Goal: Transaction & Acquisition: Purchase product/service

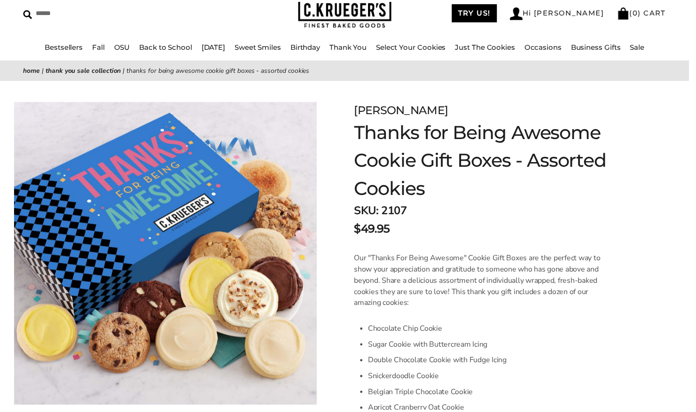
scroll to position [47, 0]
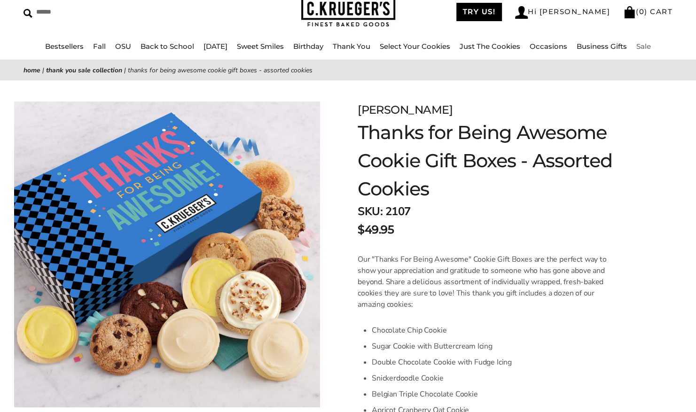
click at [649, 47] on link "Sale" at bounding box center [644, 46] width 15 height 9
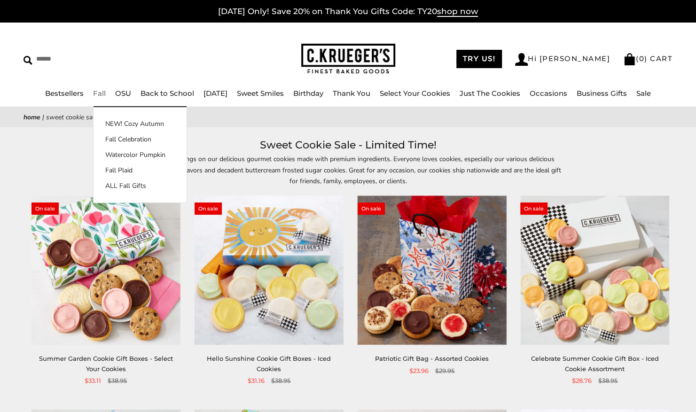
click at [93, 94] on link "Fall" at bounding box center [99, 93] width 13 height 9
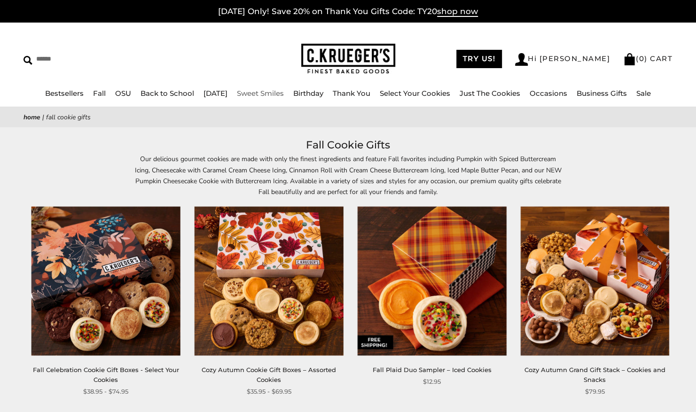
click at [261, 95] on link "Sweet Smiles" at bounding box center [260, 93] width 47 height 9
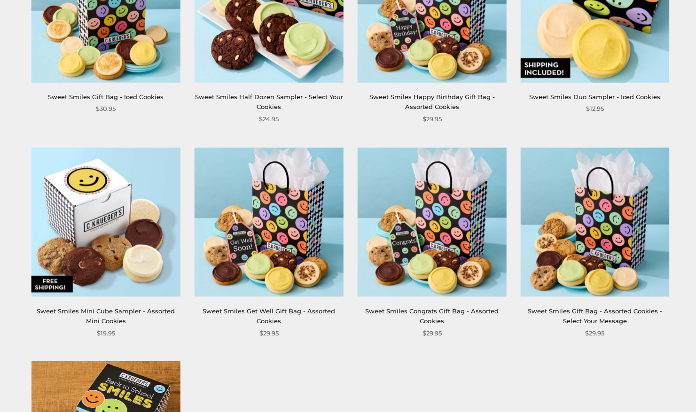
scroll to position [752, 0]
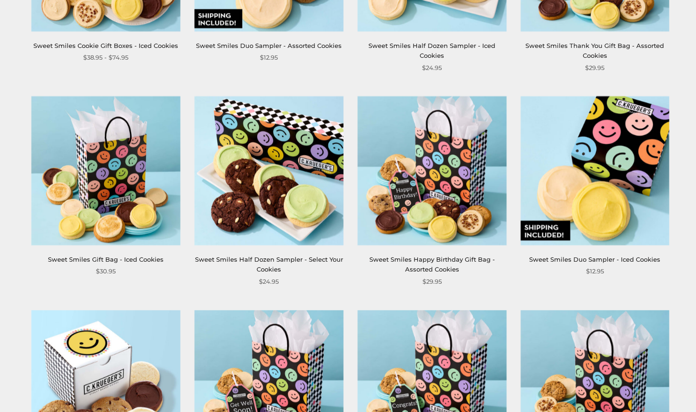
click at [575, 258] on link "Sweet Smiles Duo Sampler - Iced Cookies" at bounding box center [594, 260] width 131 height 8
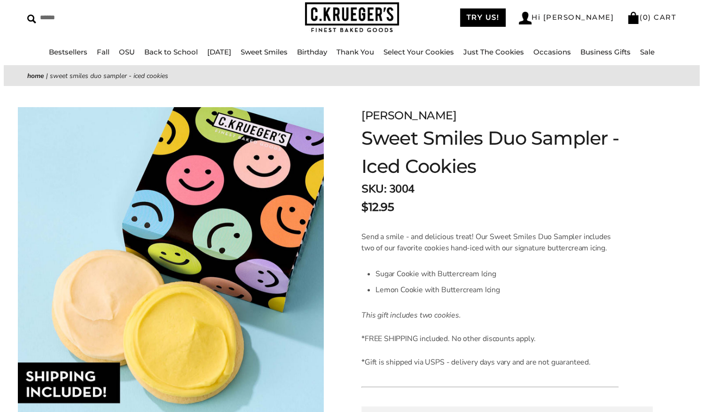
scroll to position [235, 0]
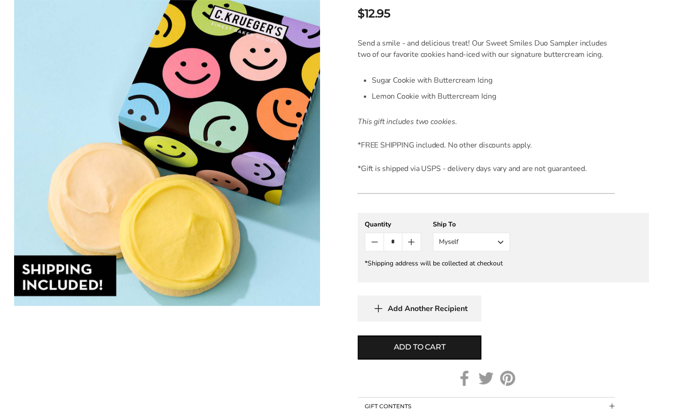
click at [499, 242] on button "Myself" at bounding box center [471, 242] width 77 height 19
click at [479, 276] on button "Other Recipient" at bounding box center [471, 276] width 76 height 17
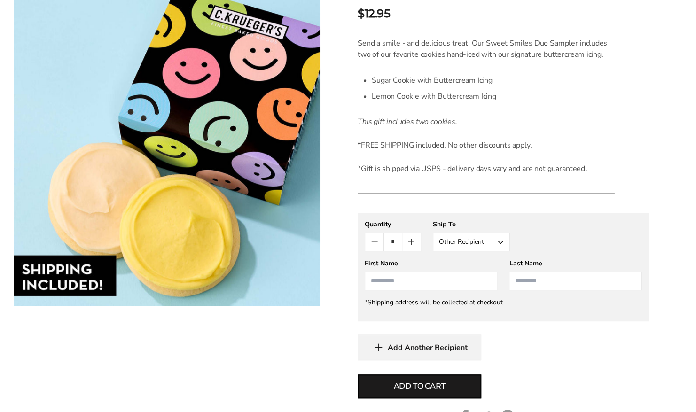
click at [402, 282] on input "First Name" at bounding box center [431, 281] width 133 height 19
click at [402, 297] on li "Chase Bandos" at bounding box center [431, 298] width 132 height 17
type input "*****"
type input "******"
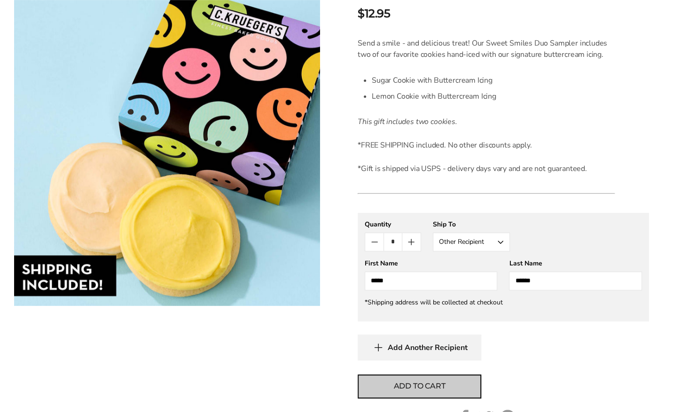
click at [396, 382] on span "Add to cart" at bounding box center [420, 386] width 52 height 11
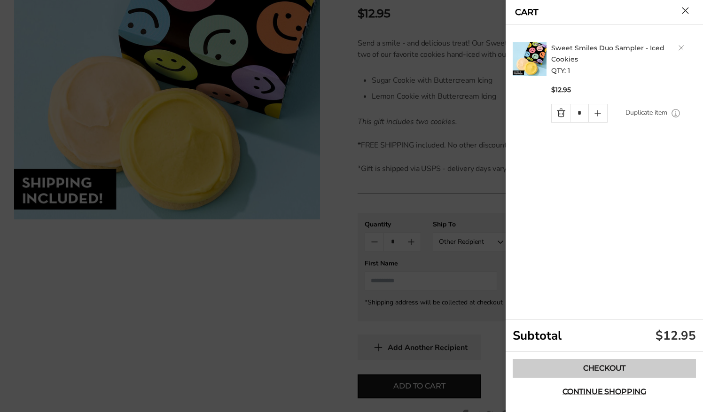
click at [570, 369] on link "Checkout" at bounding box center [604, 368] width 183 height 19
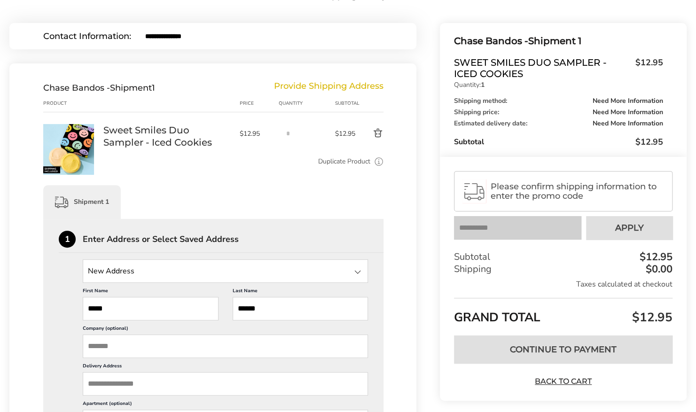
scroll to position [94, 0]
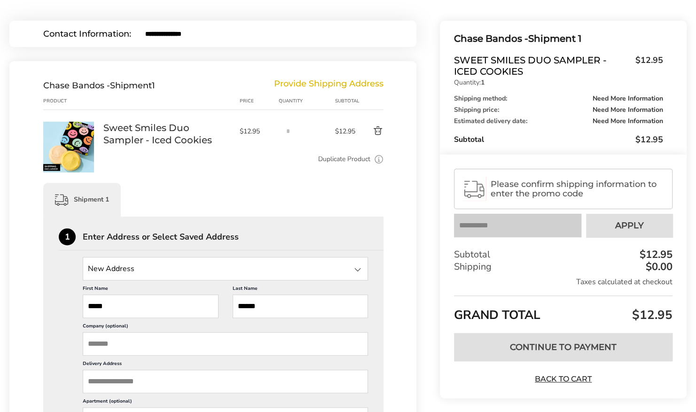
click at [145, 269] on input "State" at bounding box center [225, 269] width 285 height 24
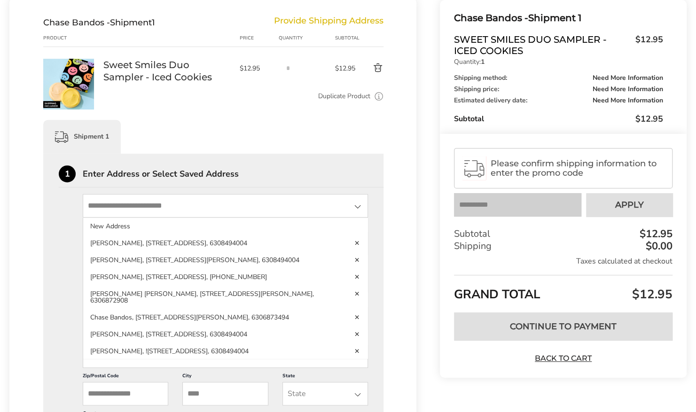
scroll to position [188, 0]
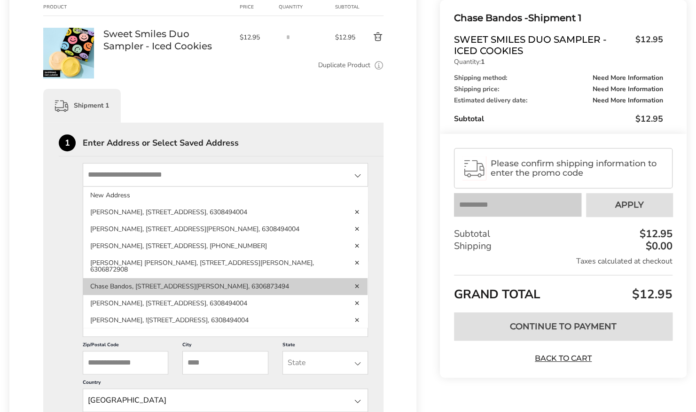
click at [107, 295] on li "Chase Bandos, [STREET_ADDRESS][PERSON_NAME], 6306873494" at bounding box center [225, 286] width 284 height 17
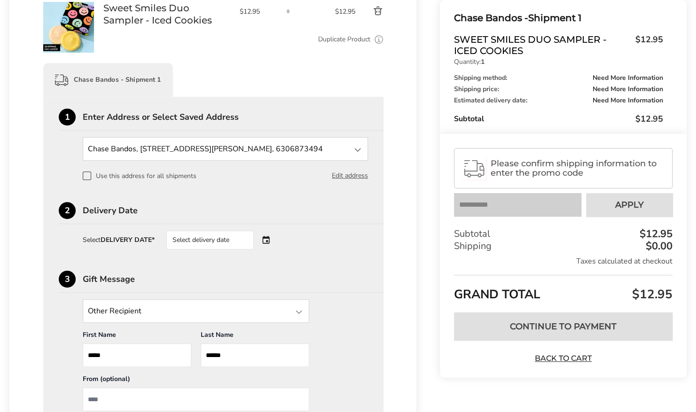
scroll to position [235, 0]
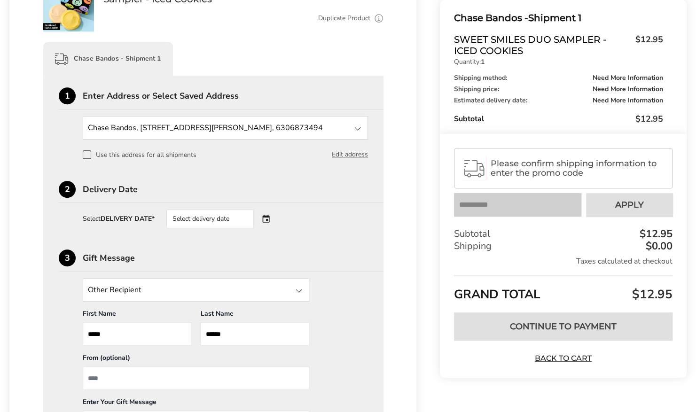
click at [266, 218] on div "Select delivery date" at bounding box center [223, 219] width 114 height 19
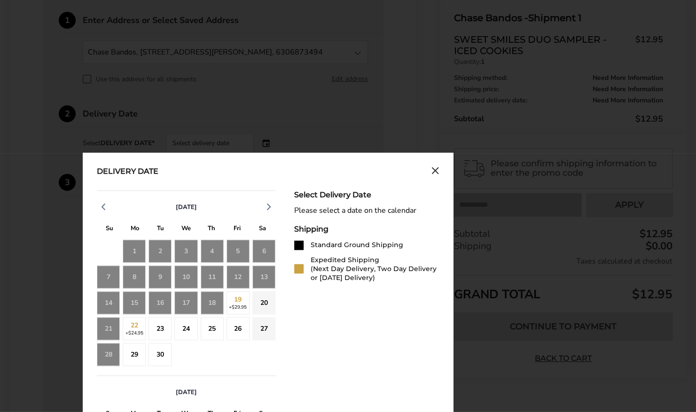
scroll to position [329, 0]
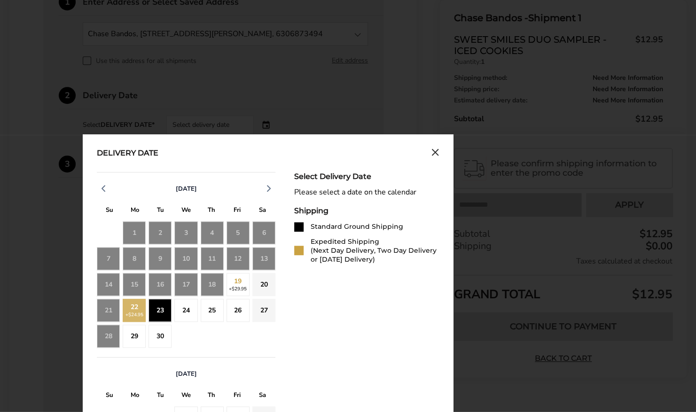
click at [165, 313] on div "23" at bounding box center [160, 310] width 23 height 23
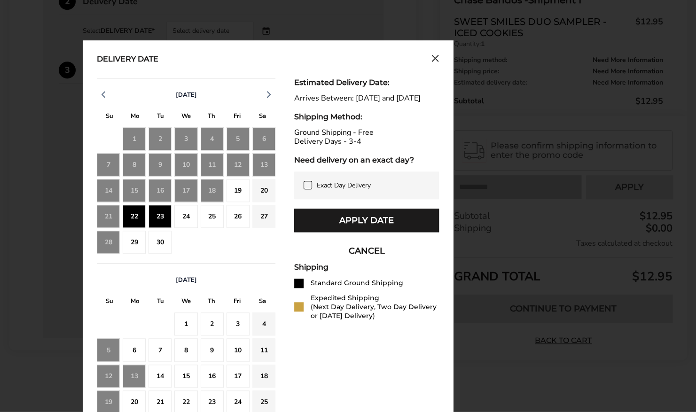
scroll to position [473, 0]
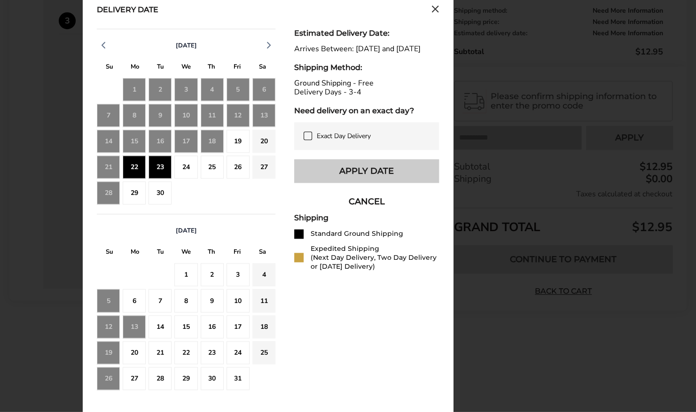
click at [363, 178] on button "Apply Date" at bounding box center [366, 171] width 145 height 24
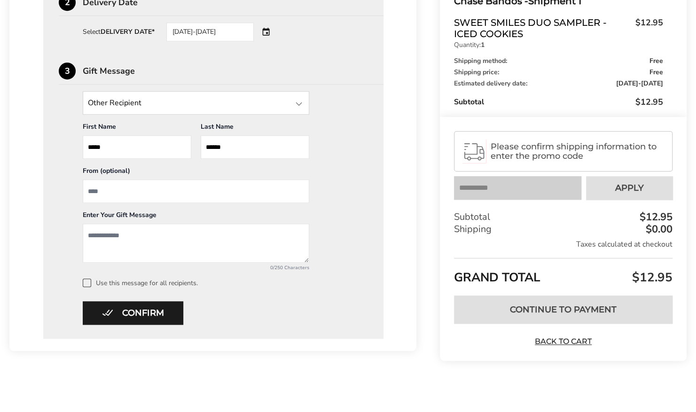
scroll to position [420, 0]
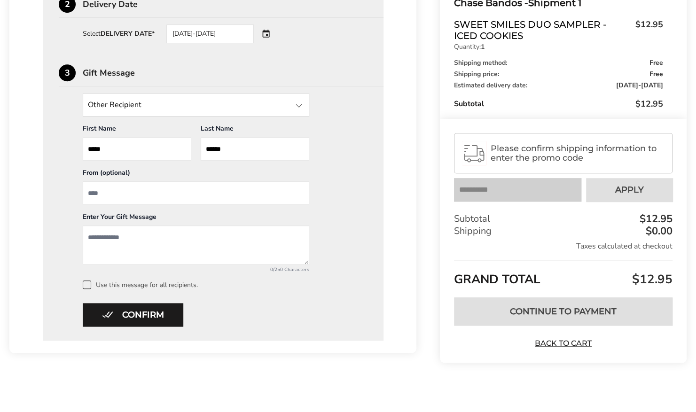
click at [123, 192] on input "From" at bounding box center [196, 193] width 227 height 24
type input "*********"
click at [102, 236] on textarea "Add a message" at bounding box center [196, 245] width 227 height 39
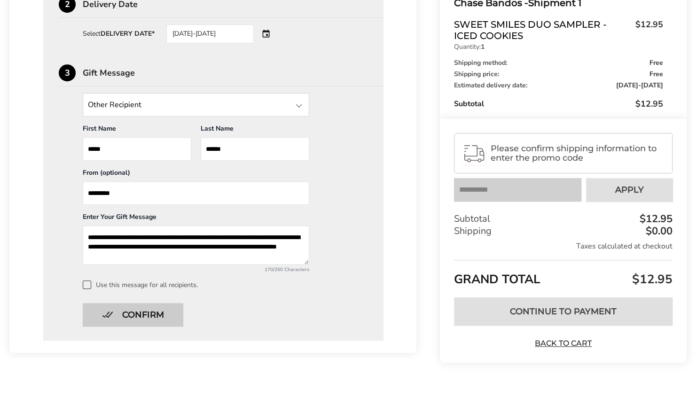
type textarea "**********"
click at [131, 315] on button "Confirm" at bounding box center [133, 315] width 101 height 24
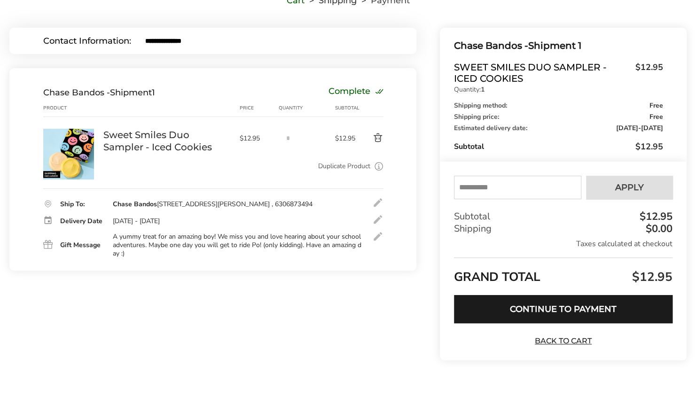
scroll to position [87, 0]
click at [517, 316] on button "Continue to Payment" at bounding box center [563, 310] width 219 height 28
